Goal: Task Accomplishment & Management: Complete application form

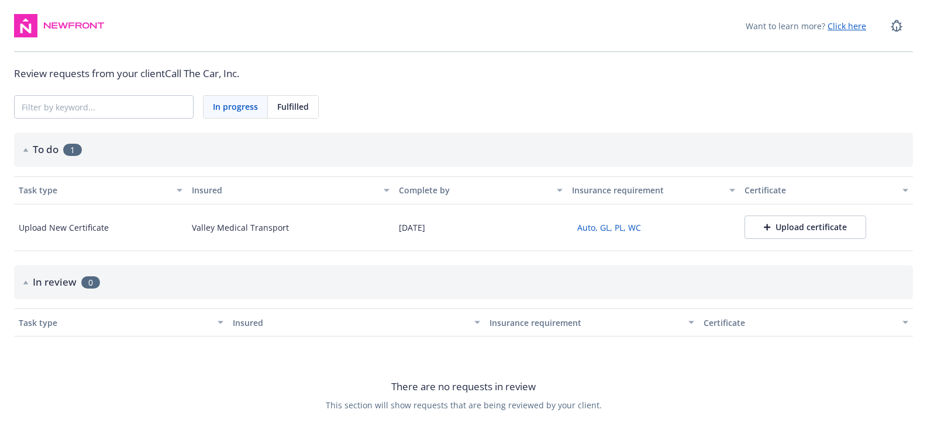
click at [779, 226] on div "Upload certificate" at bounding box center [805, 228] width 83 height 12
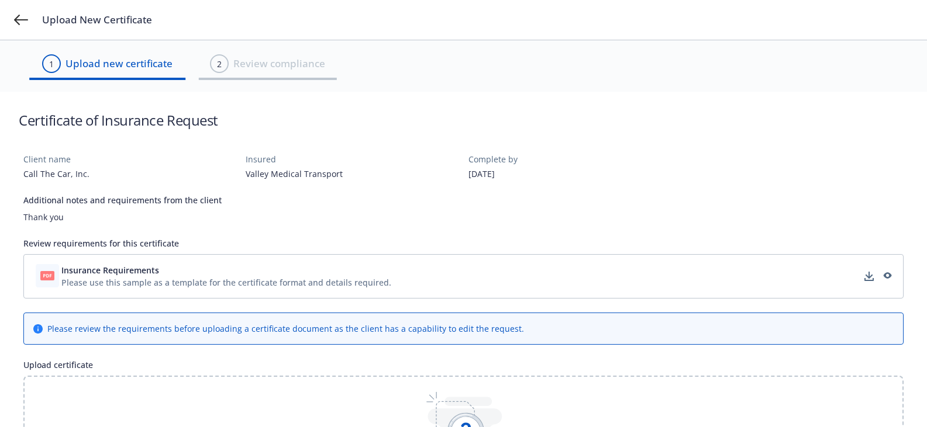
click at [158, 280] on div "Please use this sample as a template for the certificate format and details req…" at bounding box center [226, 283] width 330 height 12
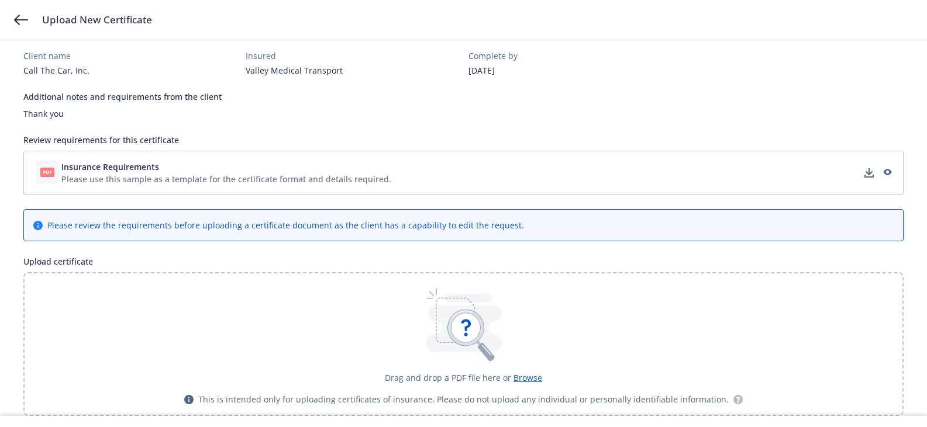
scroll to position [117, 0]
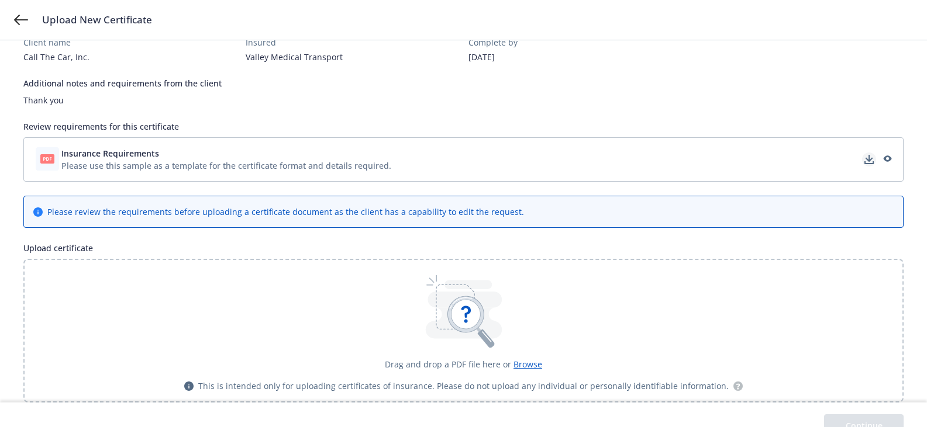
click at [865, 155] on icon "download" at bounding box center [868, 159] width 9 height 9
click at [862, 156] on div at bounding box center [869, 160] width 14 height 14
click at [872, 153] on link "download" at bounding box center [869, 160] width 14 height 14
click at [493, 329] on icon at bounding box center [463, 330] width 77 height 18
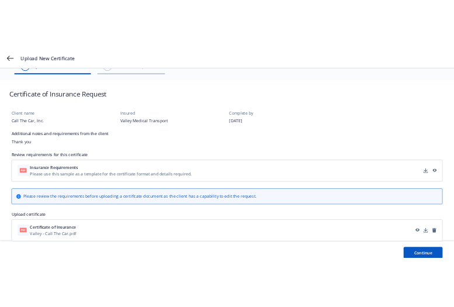
scroll to position [40, 0]
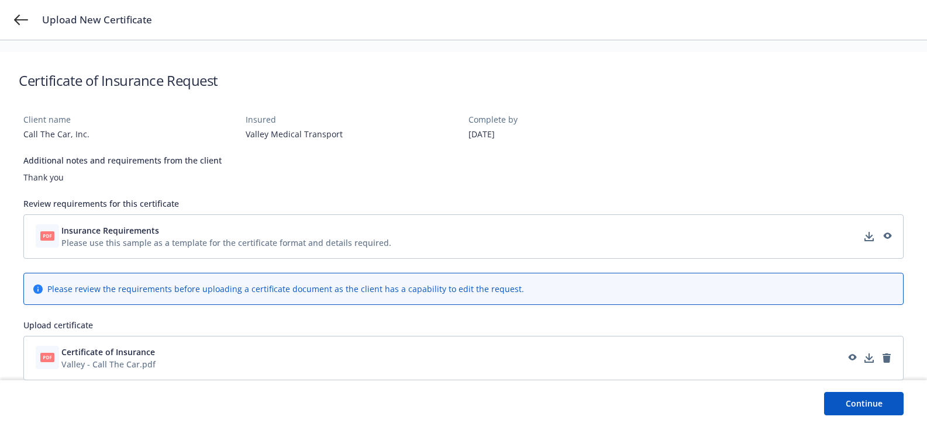
click at [860, 402] on button "Continue" at bounding box center [864, 403] width 80 height 23
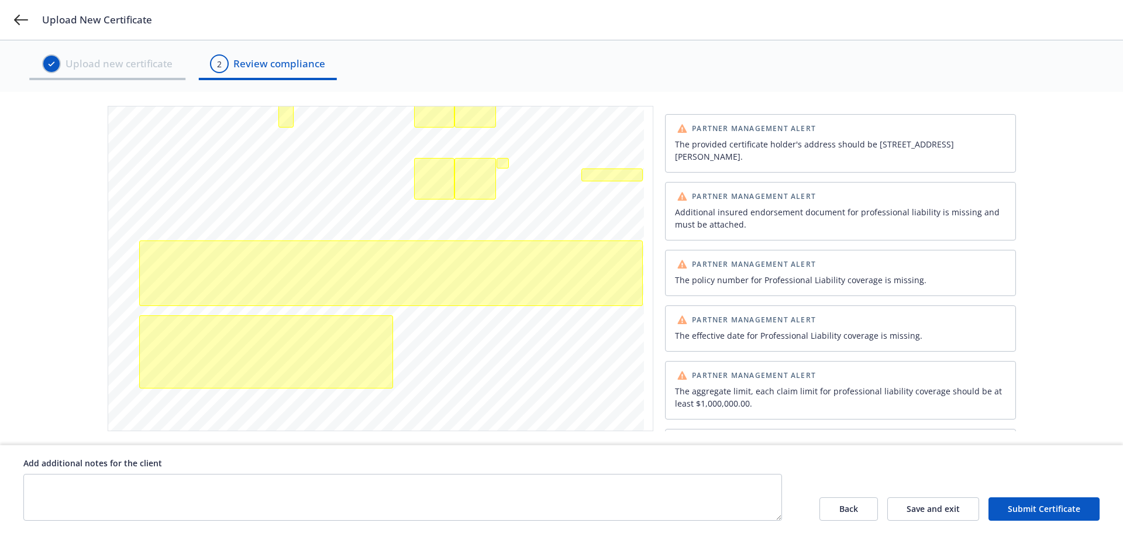
scroll to position [1163, 0]
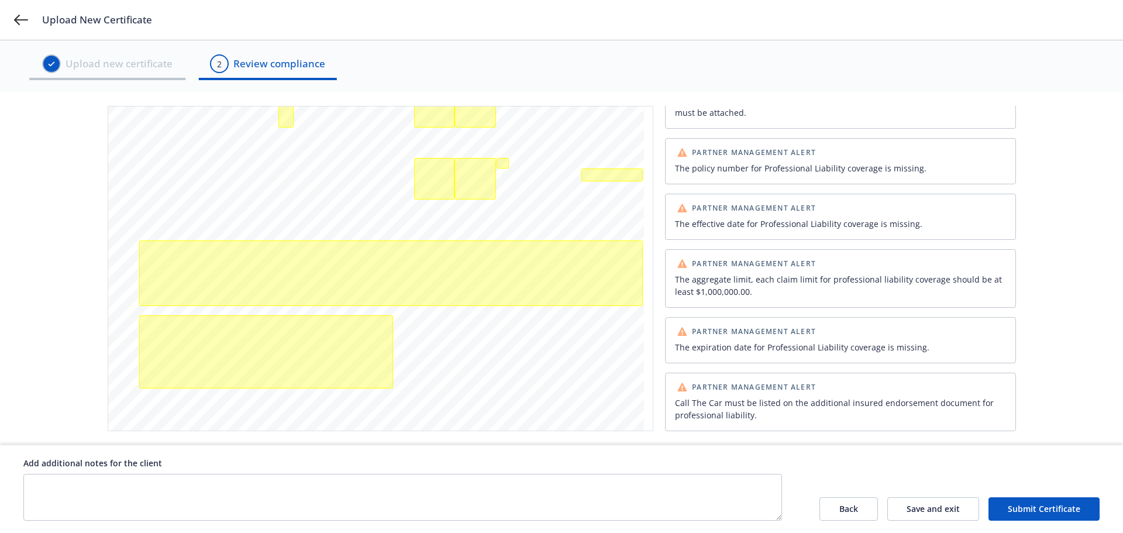
click at [1033, 508] on button "Submit Certificate" at bounding box center [1043, 508] width 111 height 23
